Goal: Transaction & Acquisition: Purchase product/service

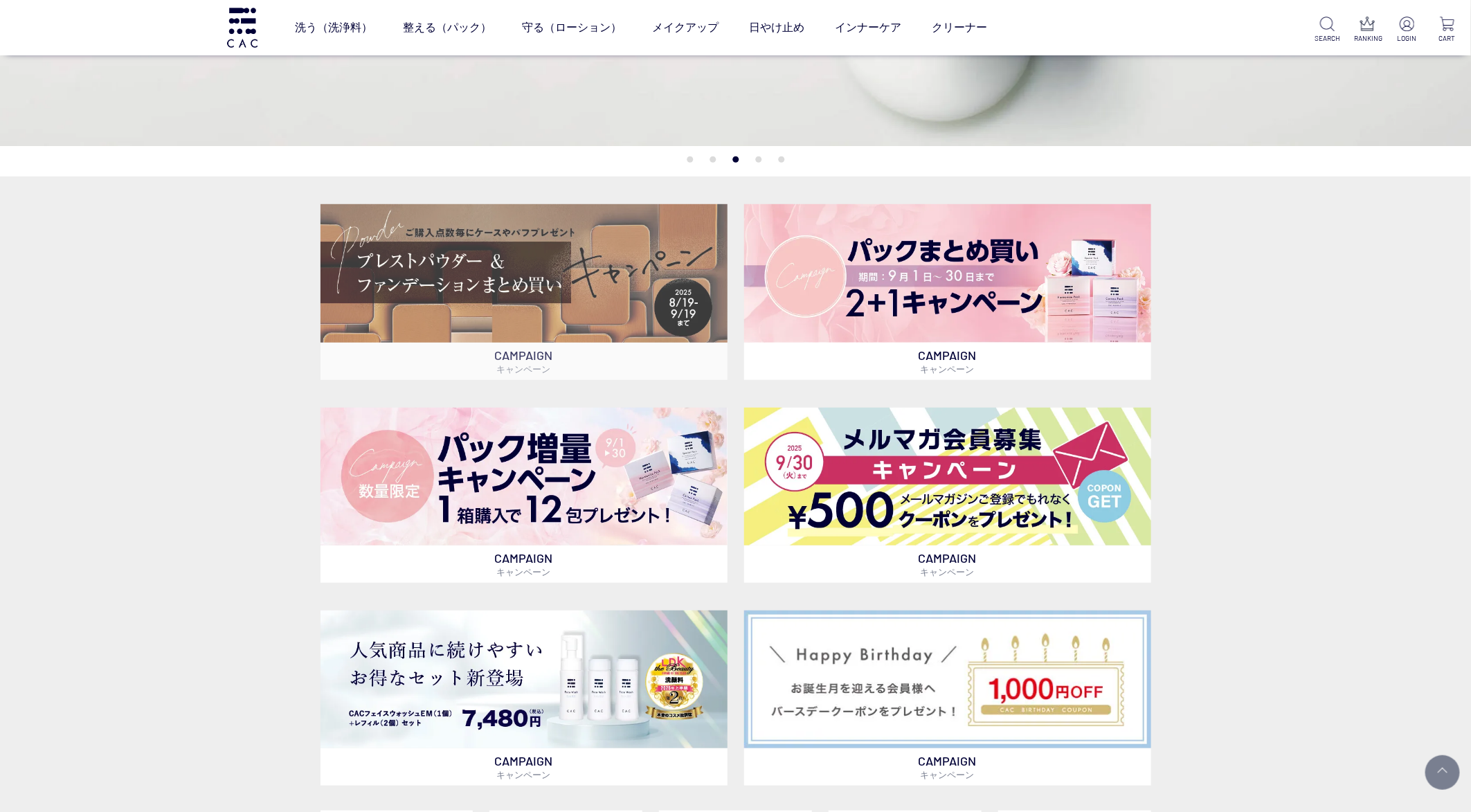
scroll to position [415, 0]
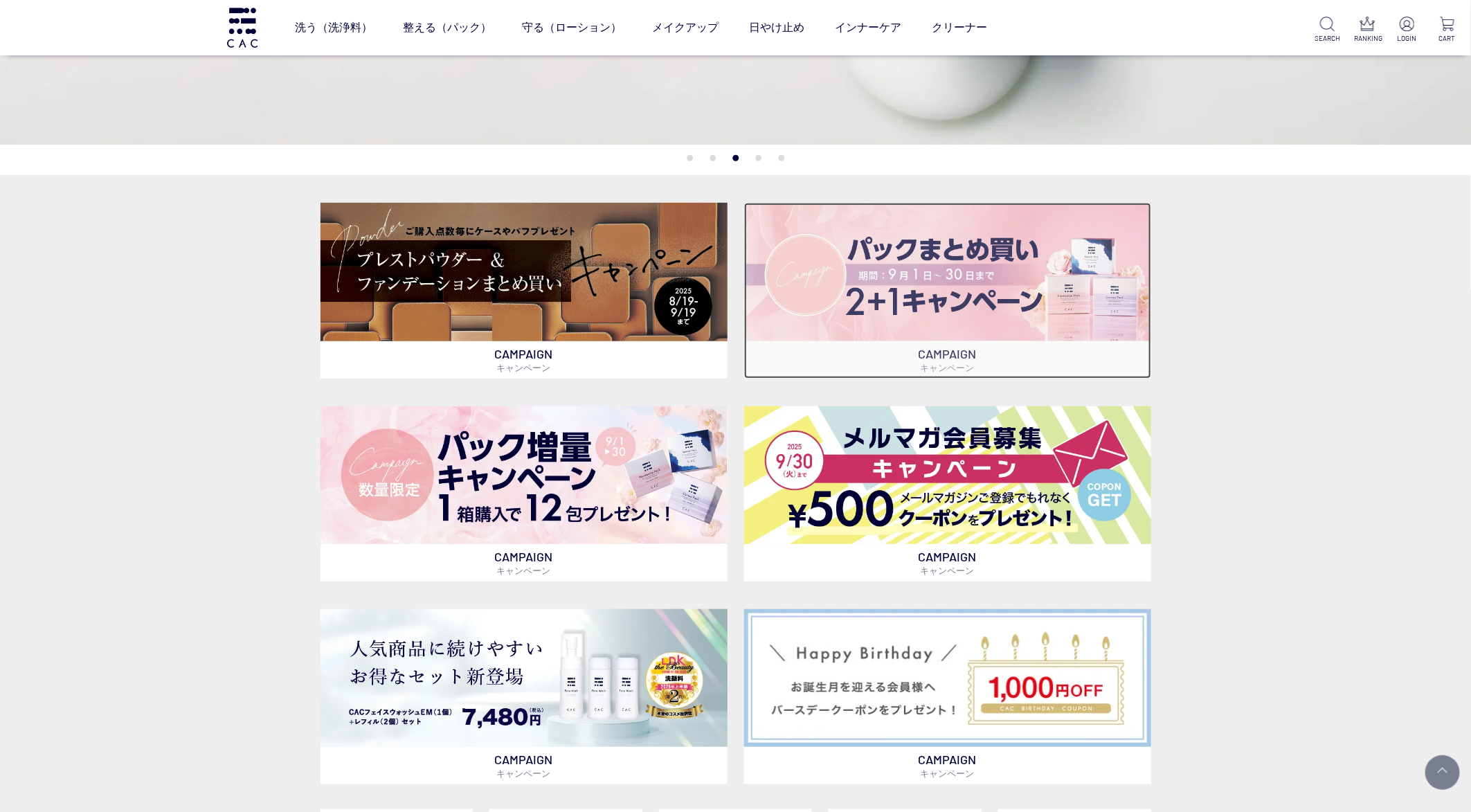
click at [844, 258] on img at bounding box center [948, 271] width 407 height 137
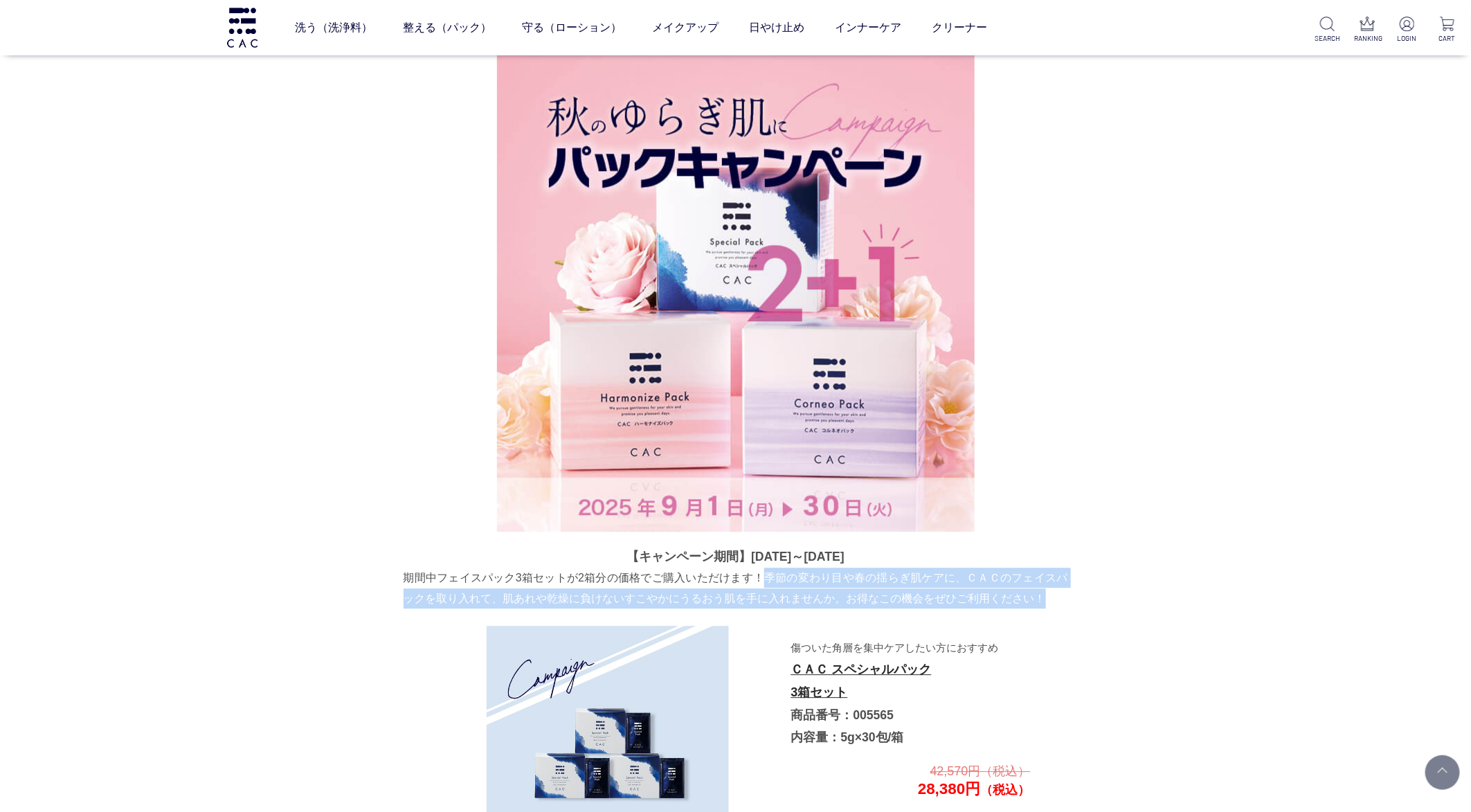
drag, startPoint x: 767, startPoint y: 572, endPoint x: 1087, endPoint y: 592, distance: 320.6
copy p "季節の変わり目や春の揺らぎ肌ケアに、ＣＡＣのフェイスパックを取り入れて、肌あれや乾燥に負けないすこやかにうるおう肌を手に入れませんか。お得なこの機会をぜひご利…"
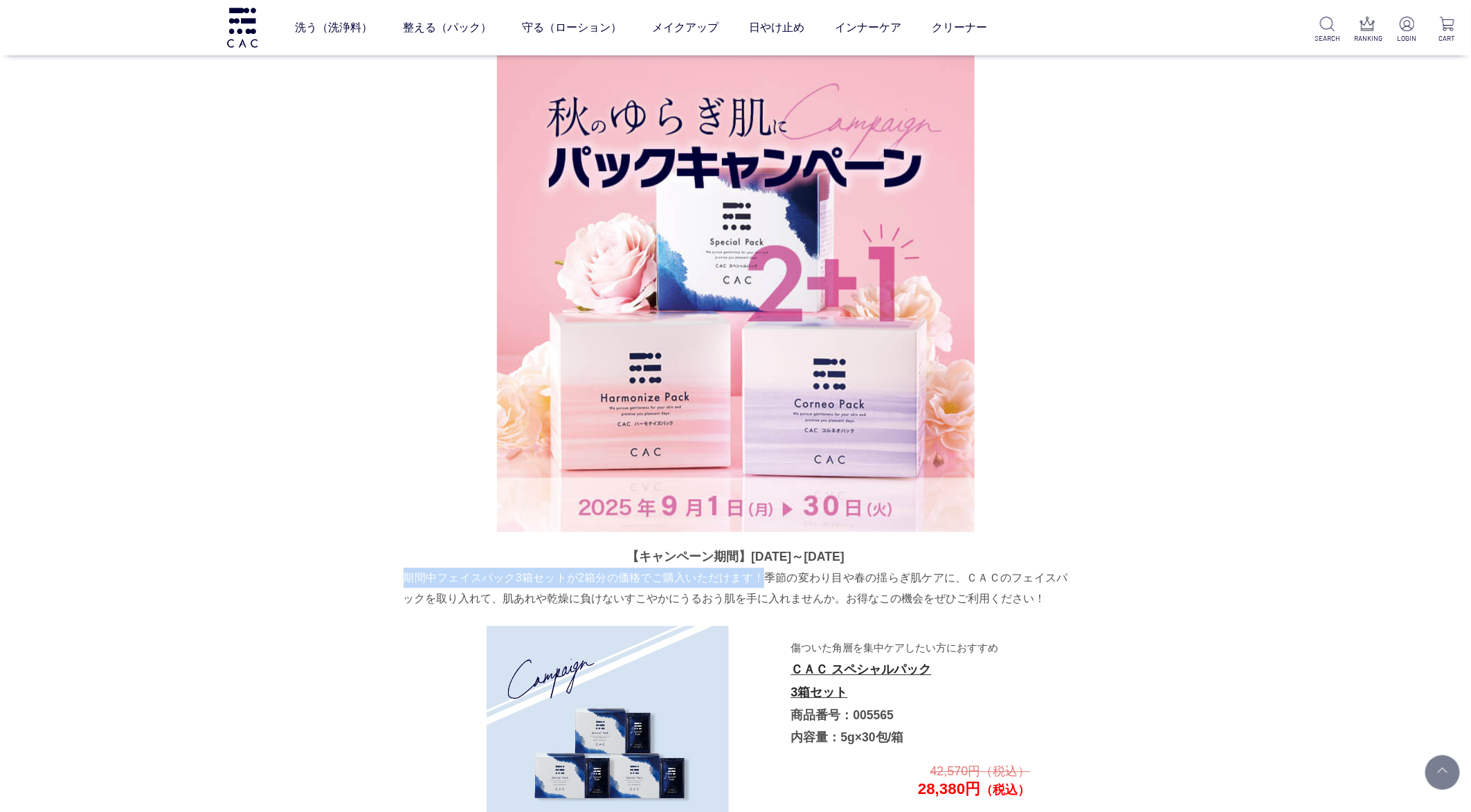
drag, startPoint x: 403, startPoint y: 578, endPoint x: 764, endPoint y: 576, distance: 361.0
click at [764, 576] on p "期間中フェイスパック3箱セットが2箱分の価格でご購入いただけます！季節の変わり目や春の揺らぎ肌ケアに、ＣＡＣのフェイスパックを取り入れて、肌あれや乾燥に負けな…" at bounding box center [736, 588] width 665 height 41
copy p "期間中フェイスパック3箱セットが2箱分の価格でご購入いただけます！"
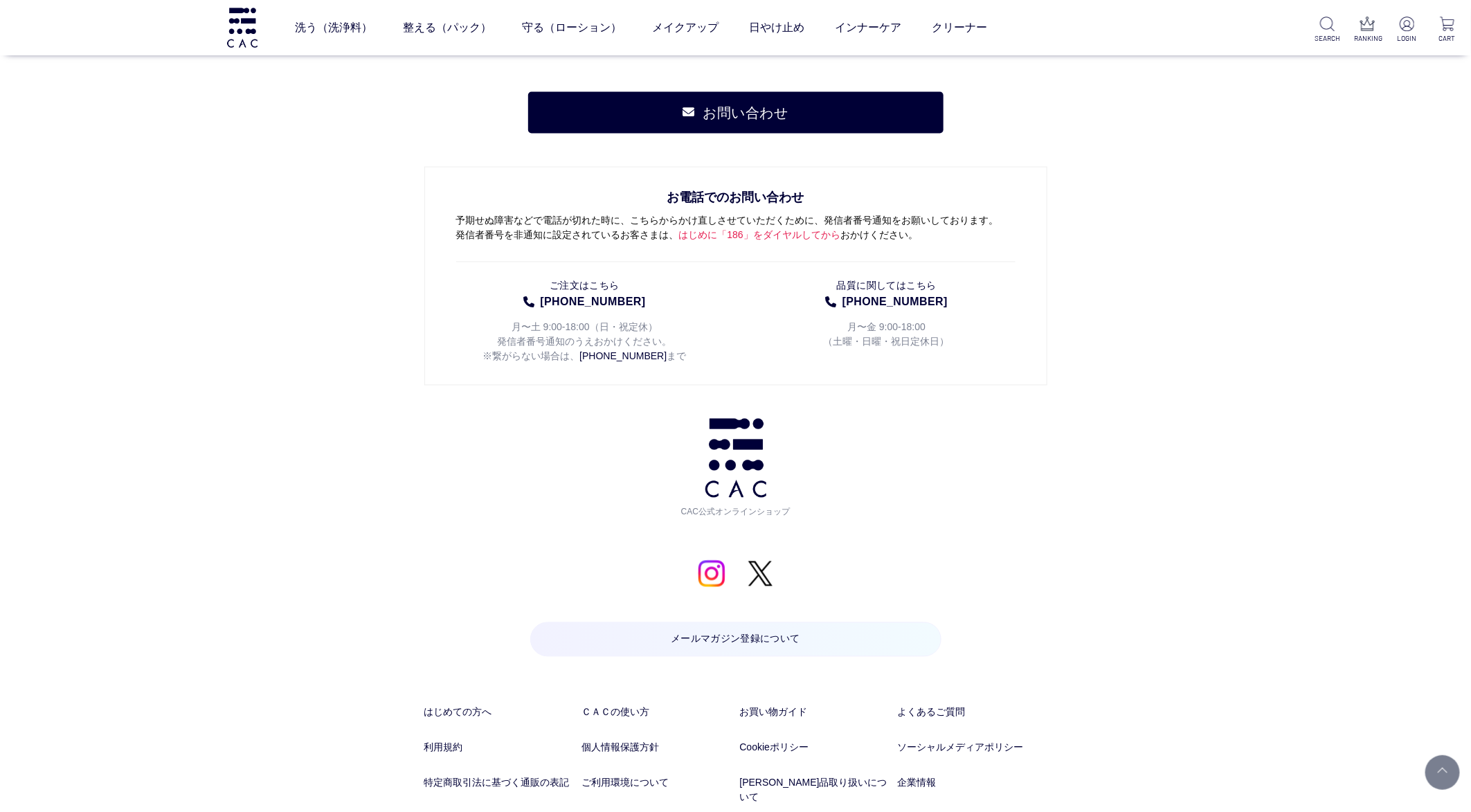
scroll to position [7231, 0]
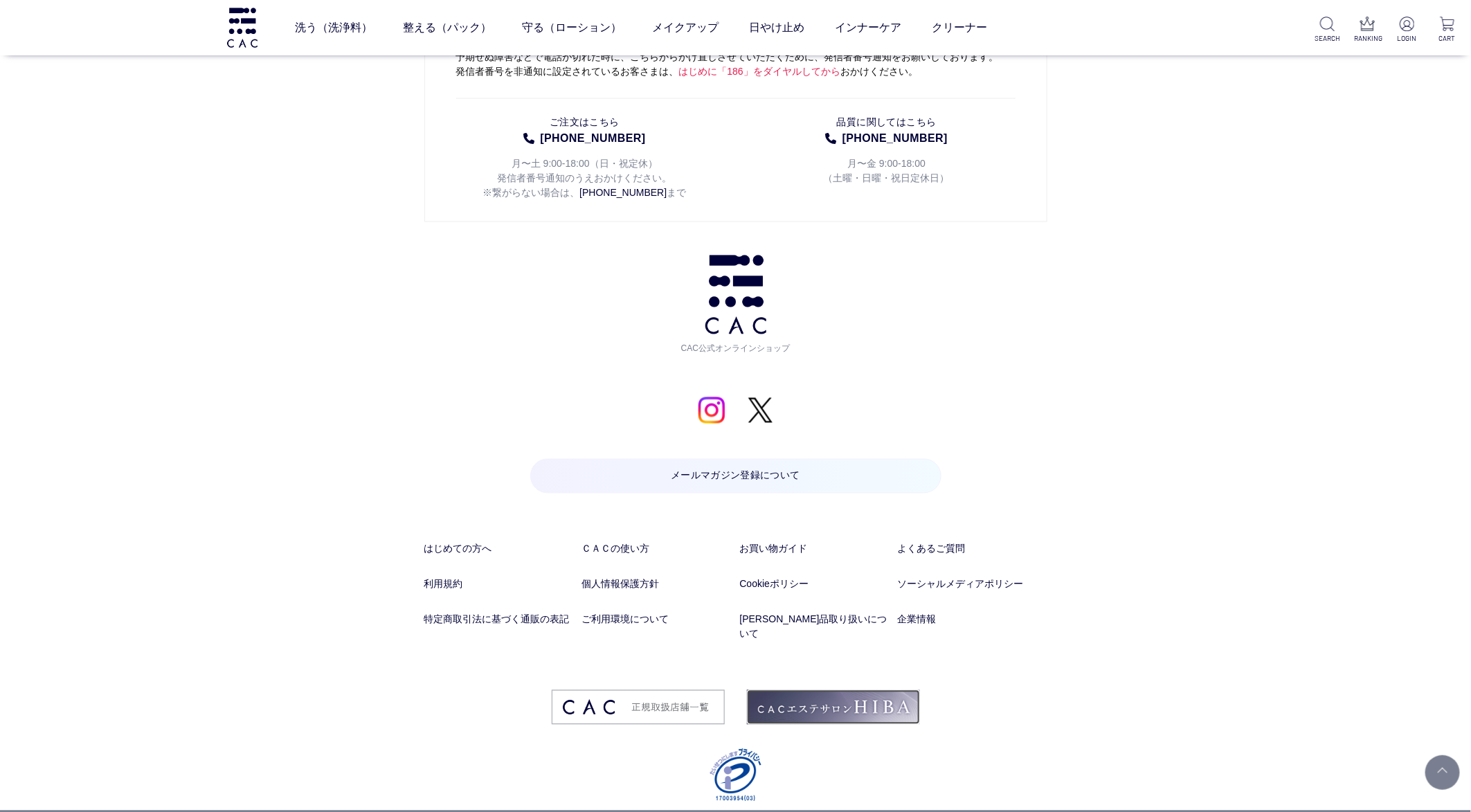
click at [865, 690] on img at bounding box center [833, 708] width 173 height 35
